Goal: Check status: Check status

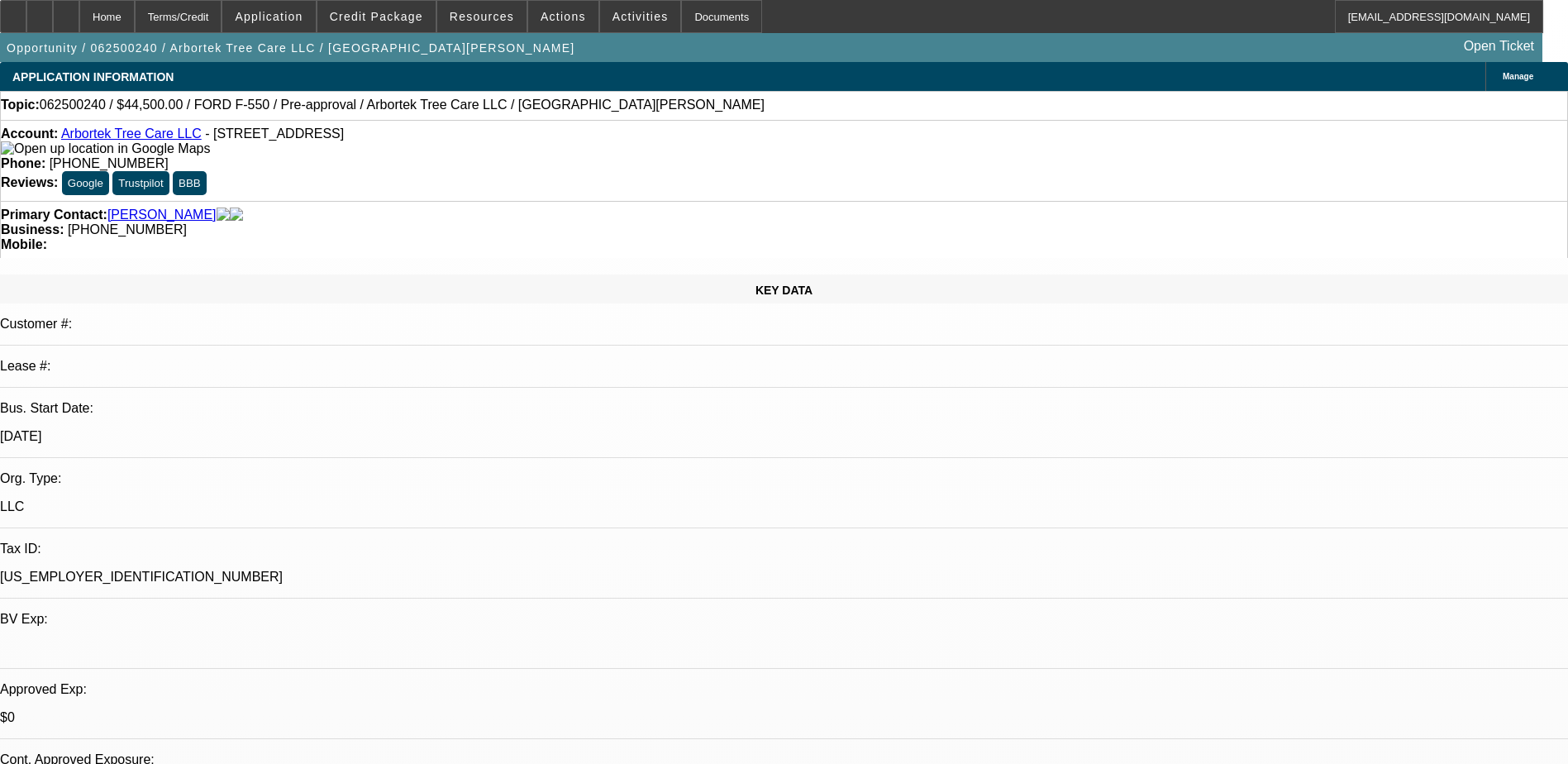
select select "0"
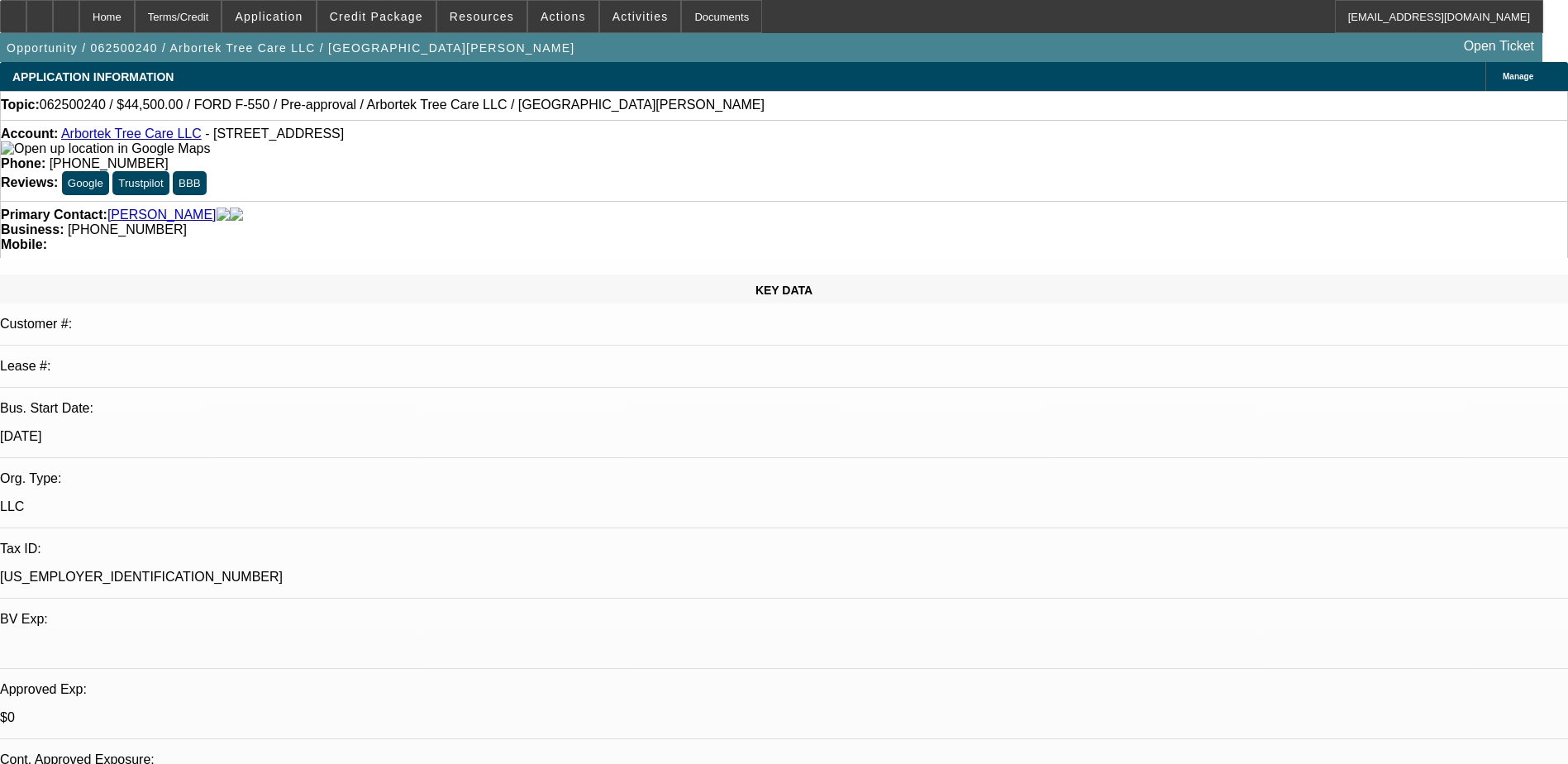
select select "0"
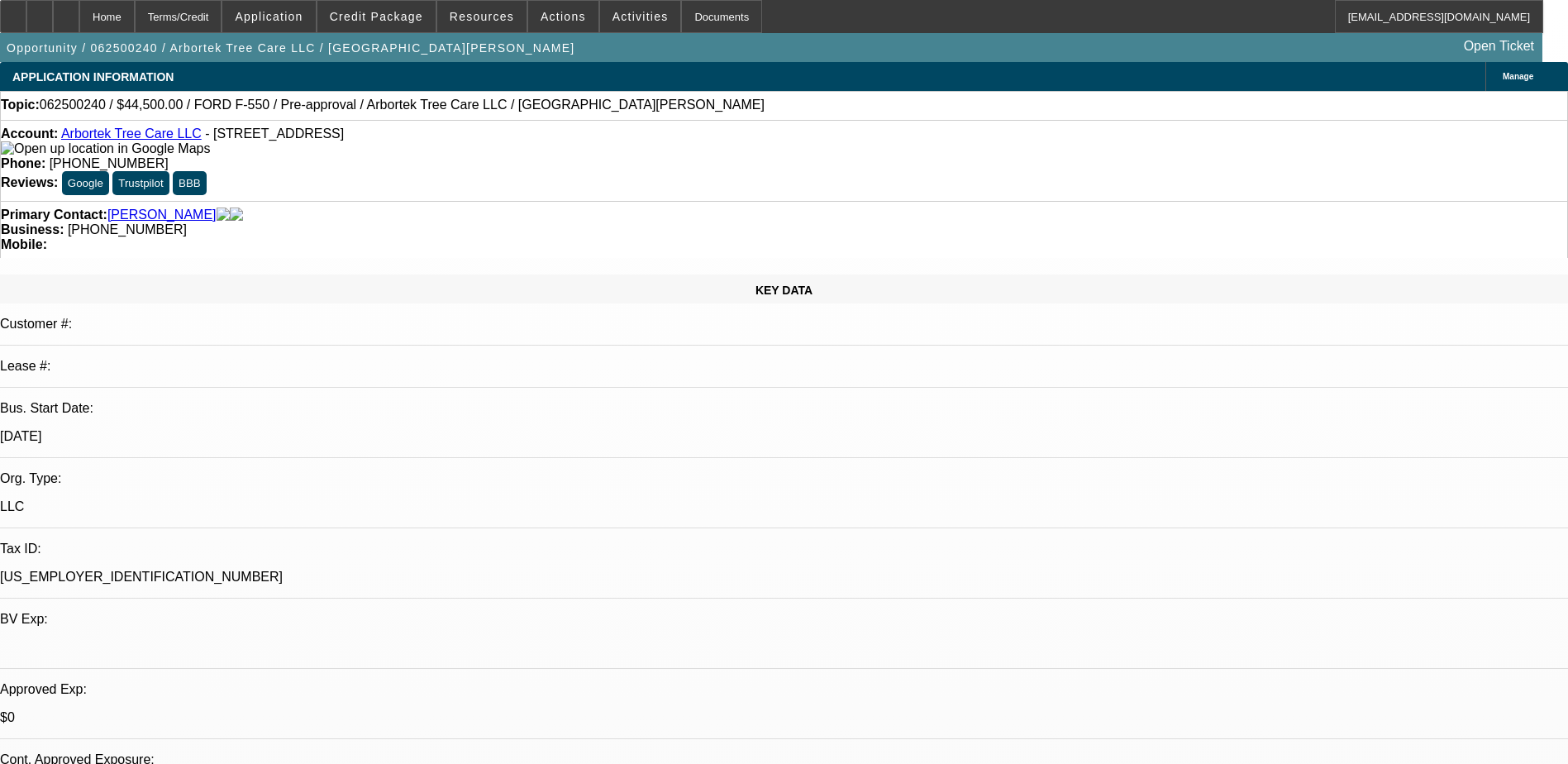
select select "0"
select select "1"
select select "6"
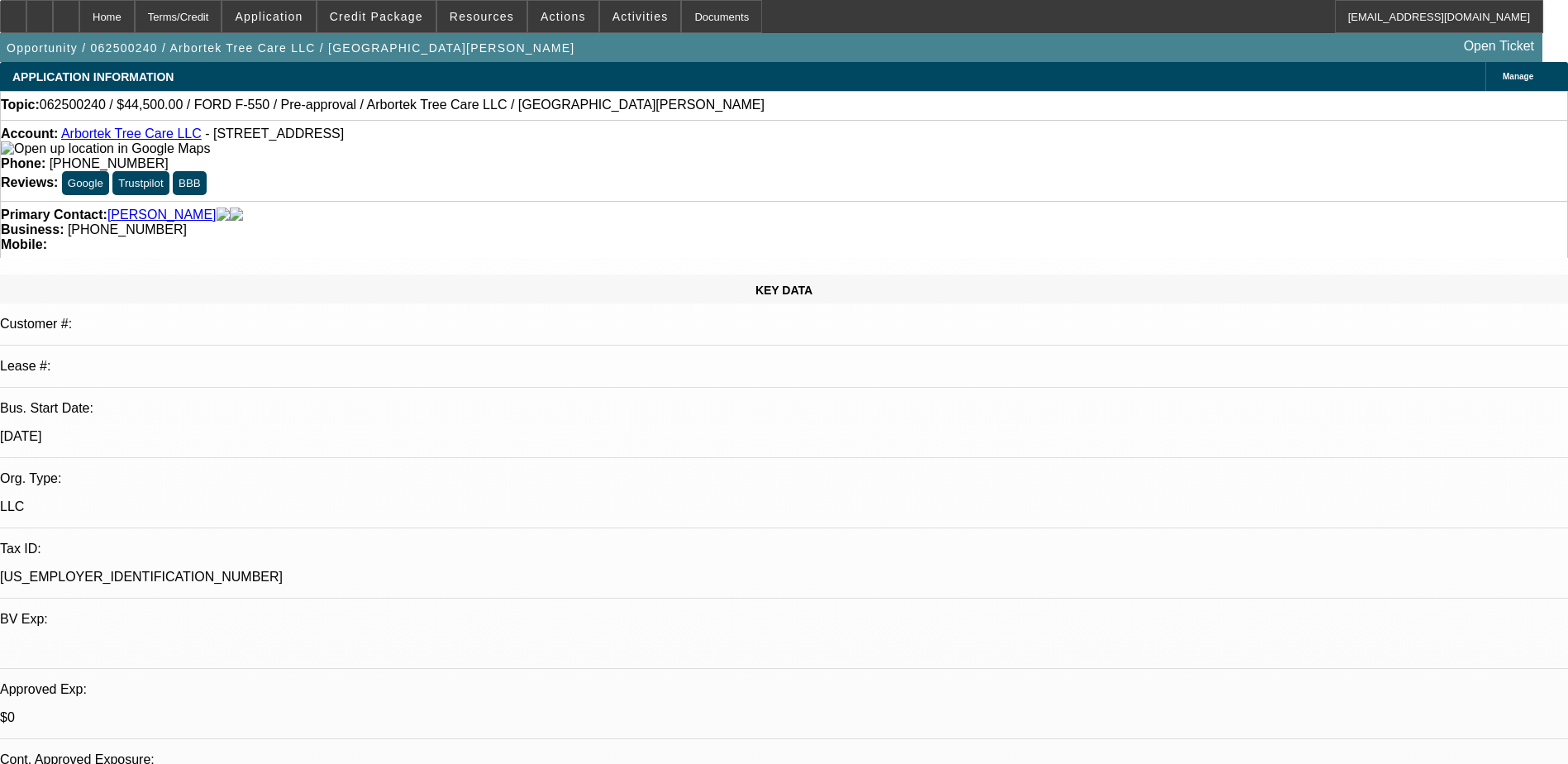
select select "1"
select select "6"
select select "1"
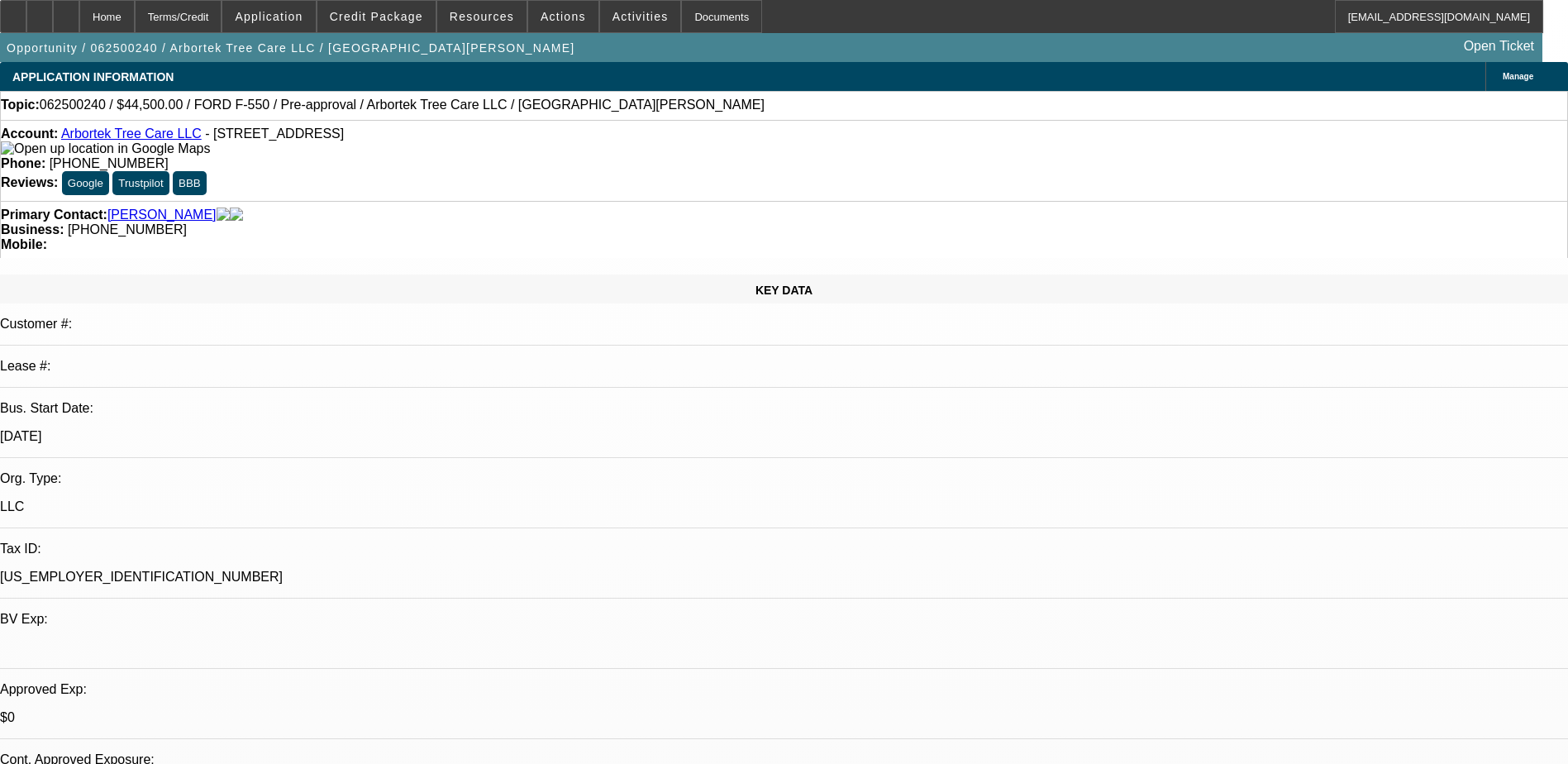
select select "6"
select select "1"
select select "6"
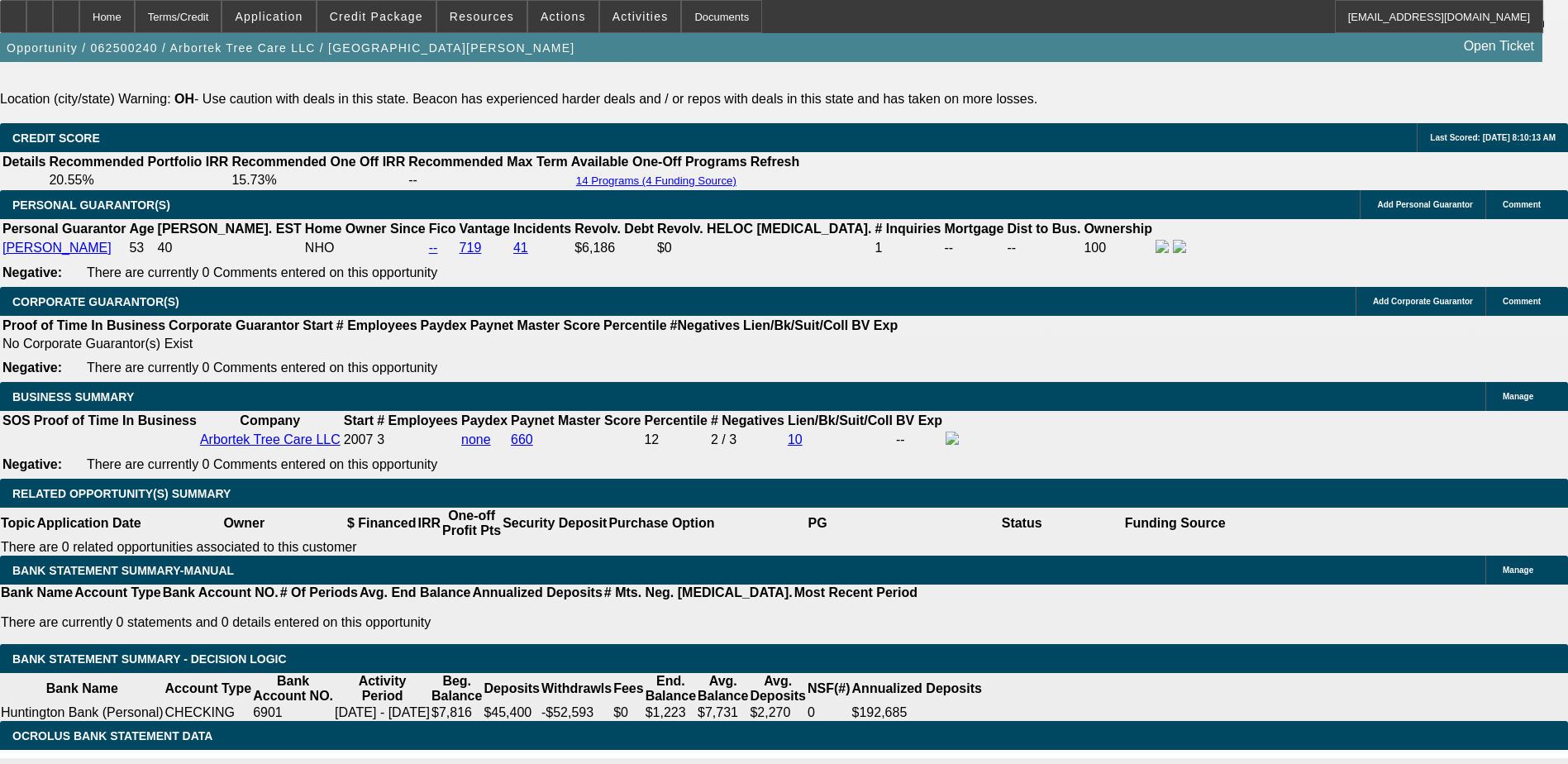
scroll to position [2482, 0]
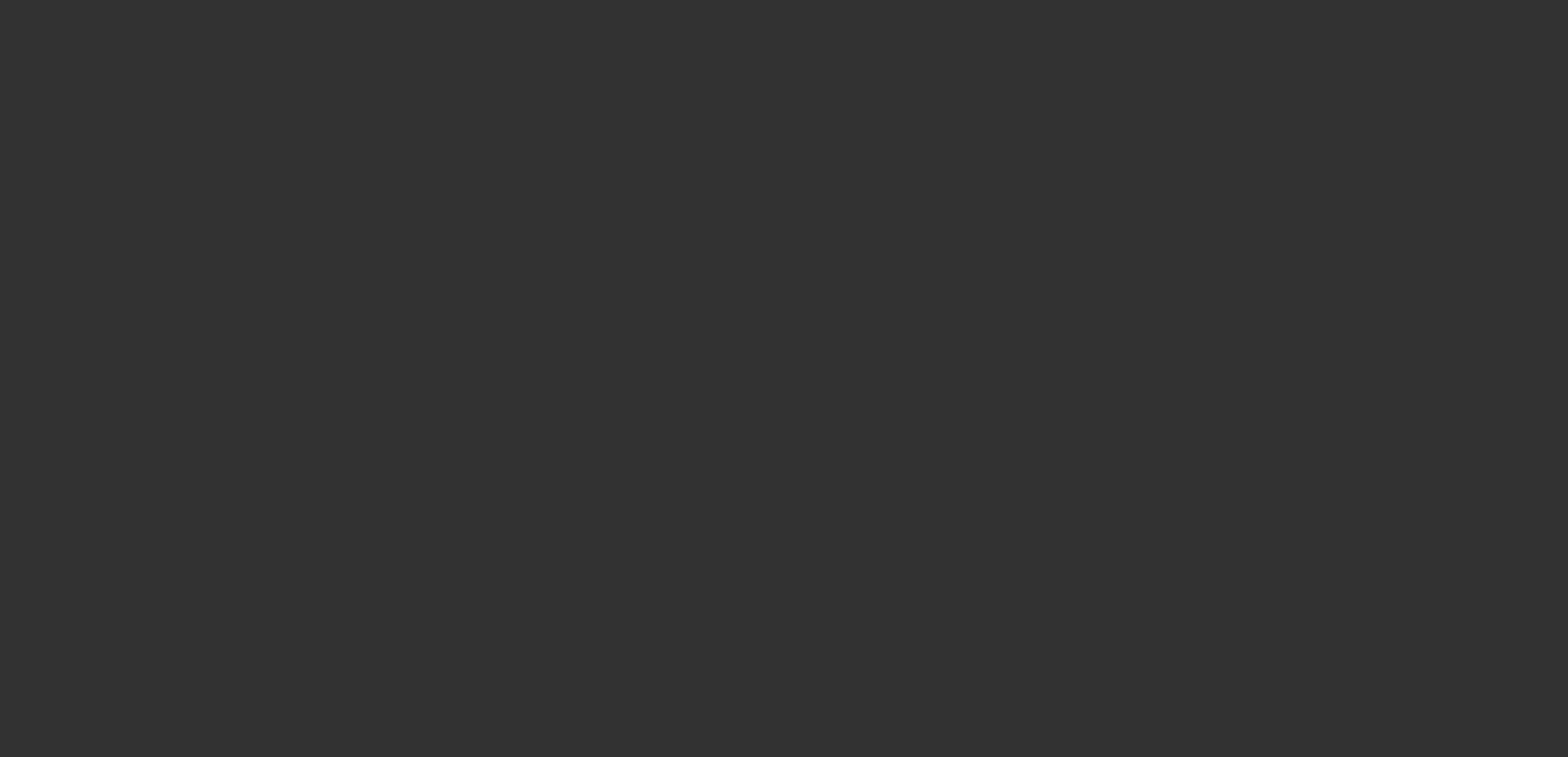
select select "0"
select select "2"
select select "0"
select select "2"
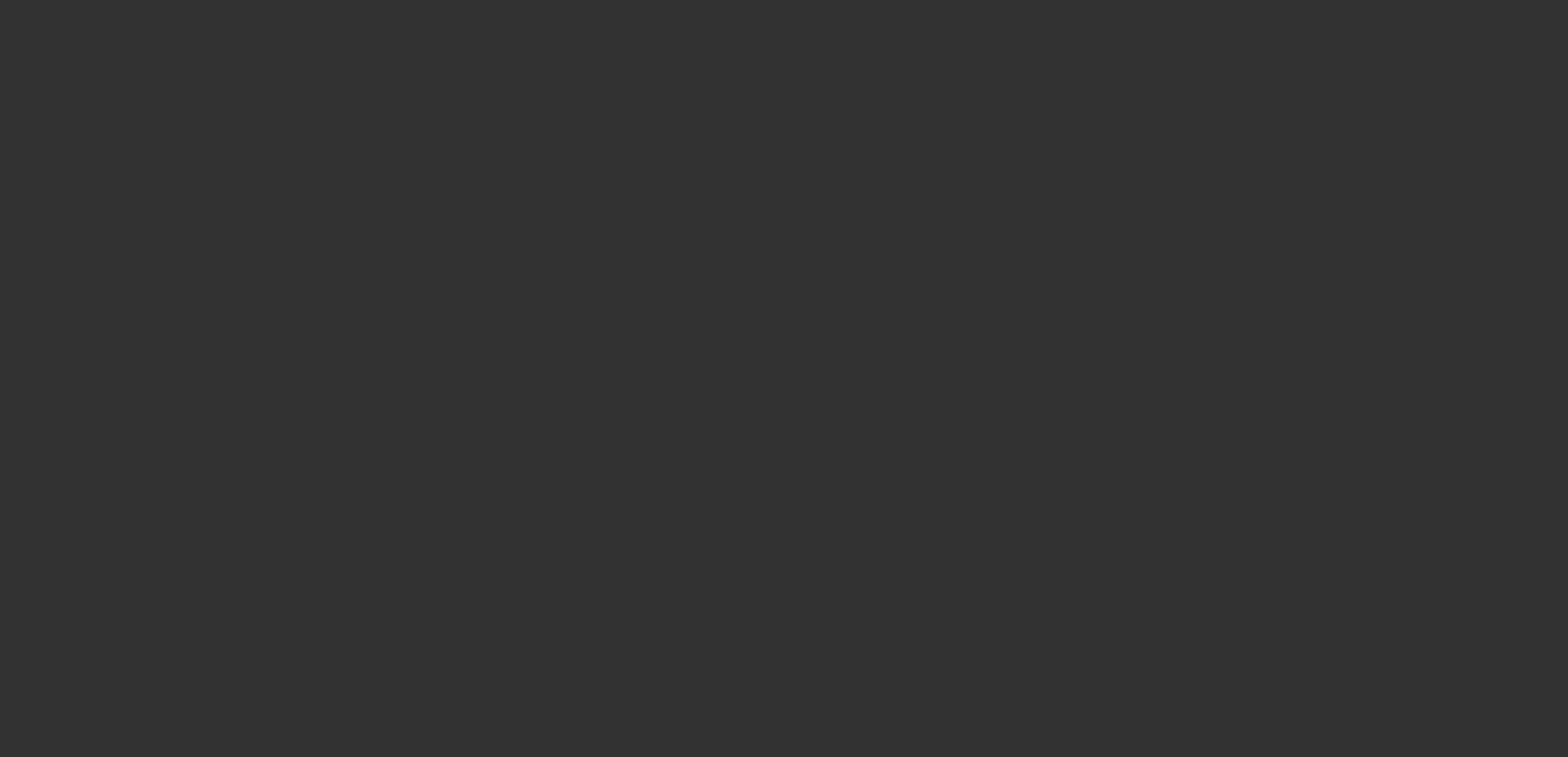
select select "0"
select select "2"
select select "0"
select select "2"
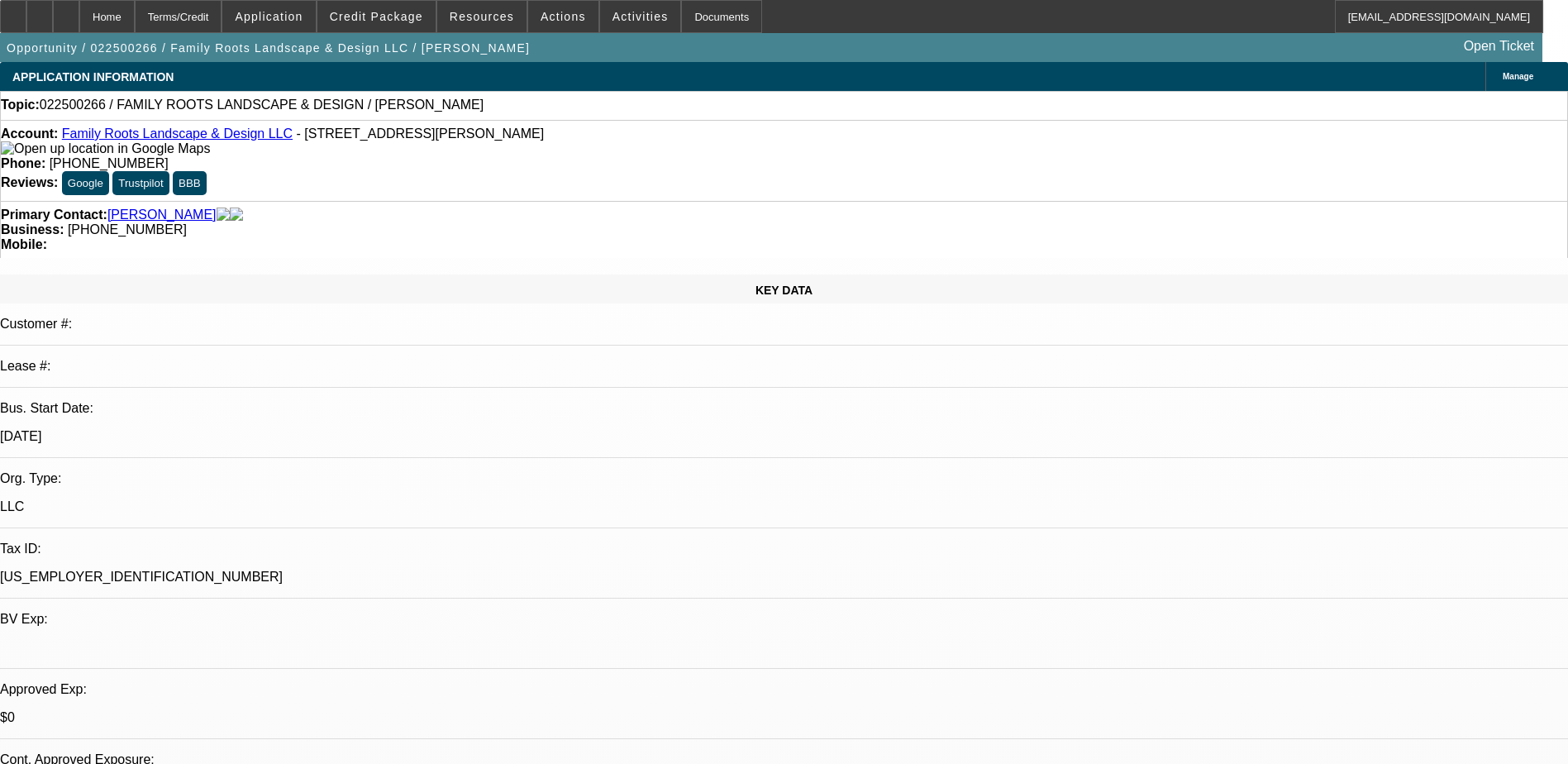
select select "0"
select select "2"
select select "0.1"
select select "1"
select select "2"
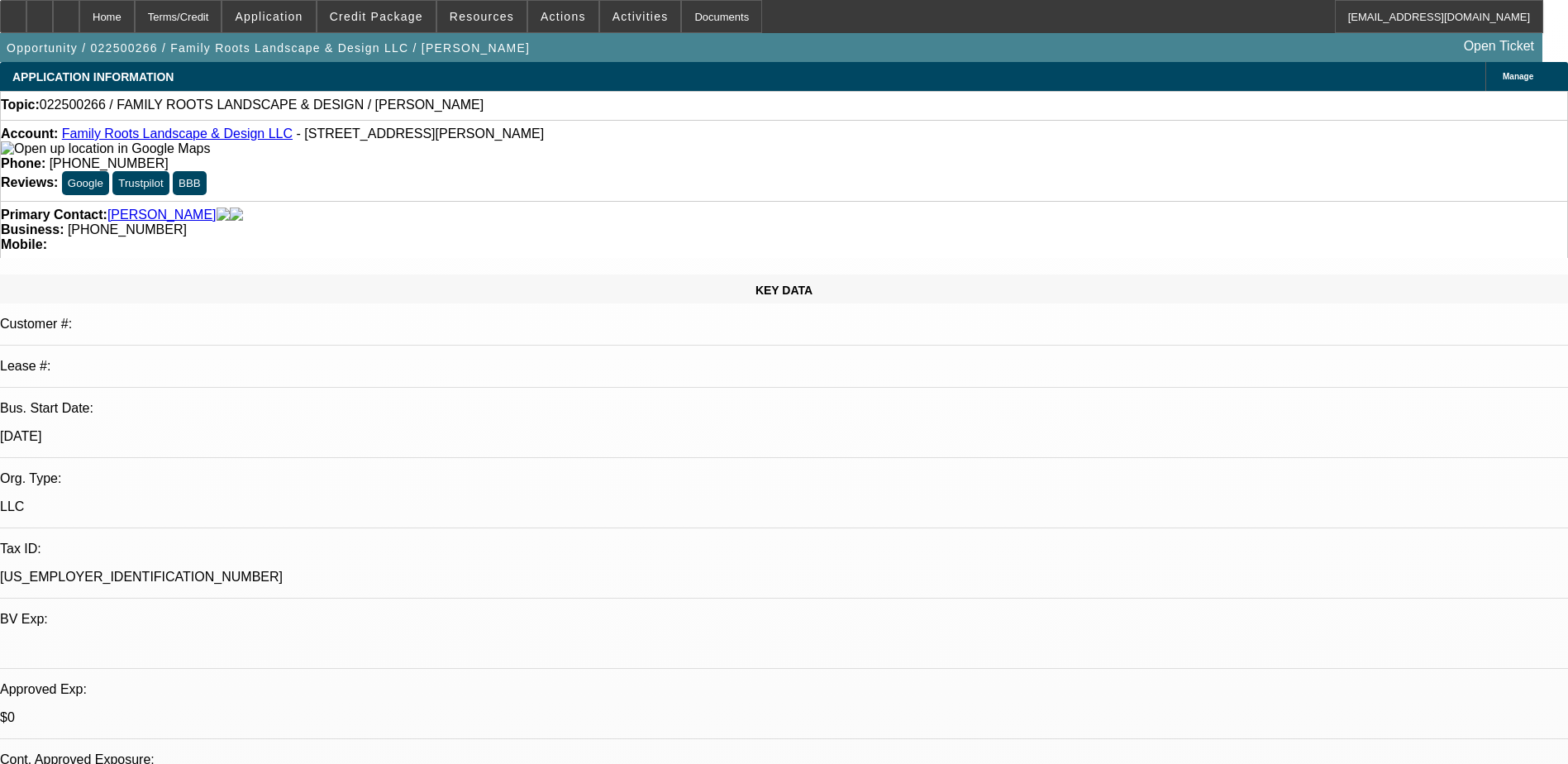
select select "4"
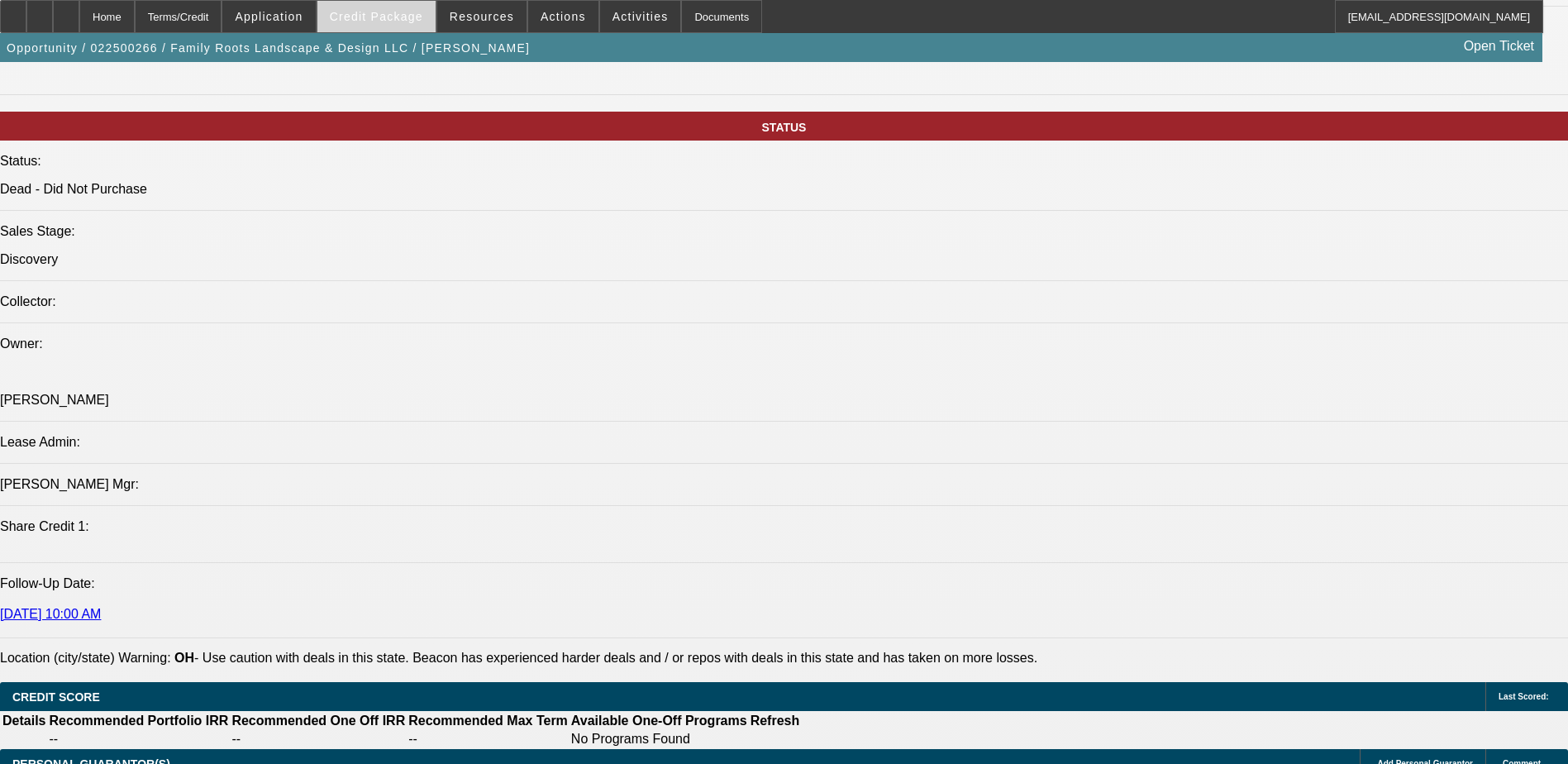
scroll to position [1655, 0]
